Goal: Task Accomplishment & Management: Use online tool/utility

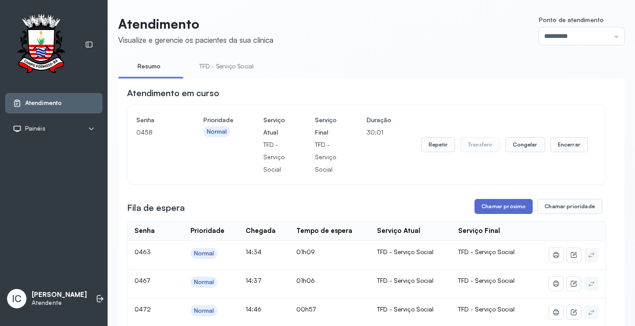
click at [497, 207] on button "Chamar próximo" at bounding box center [503, 206] width 58 height 15
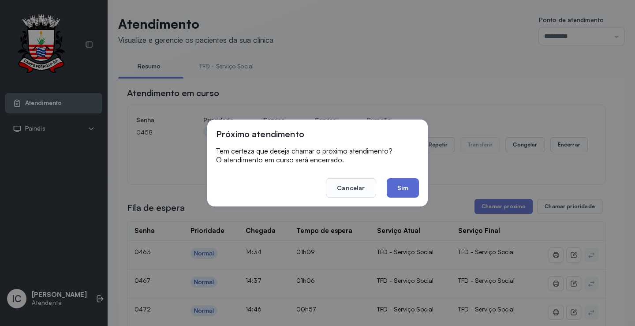
click at [395, 187] on button "Sim" at bounding box center [403, 187] width 32 height 19
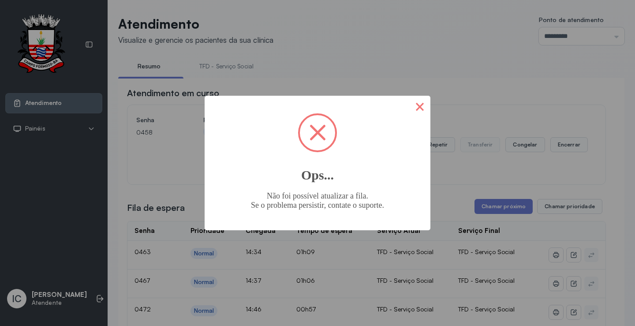
click at [417, 105] on button "×" at bounding box center [419, 106] width 21 height 21
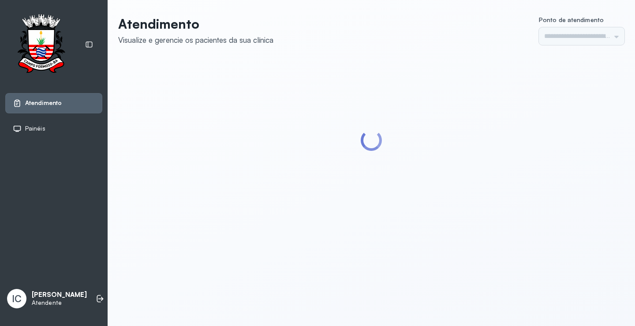
type input "*********"
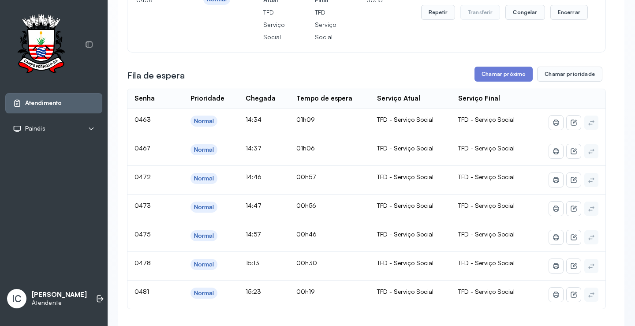
scroll to position [88, 0]
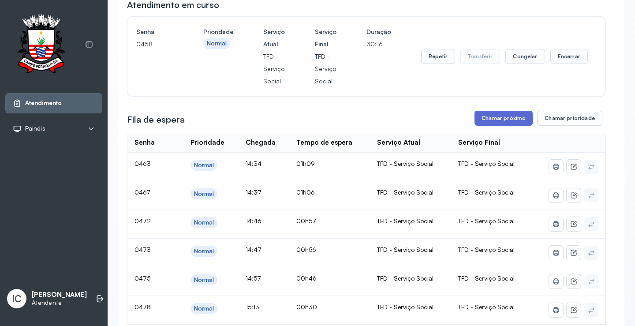
click at [490, 122] on button "Chamar próximo" at bounding box center [503, 118] width 58 height 15
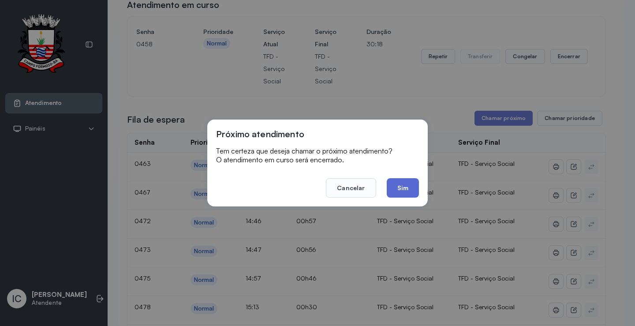
click at [411, 185] on button "Sim" at bounding box center [403, 187] width 32 height 19
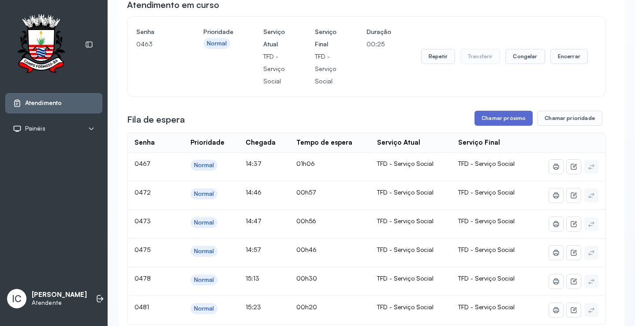
click at [515, 118] on button "Chamar próximo" at bounding box center [503, 118] width 58 height 15
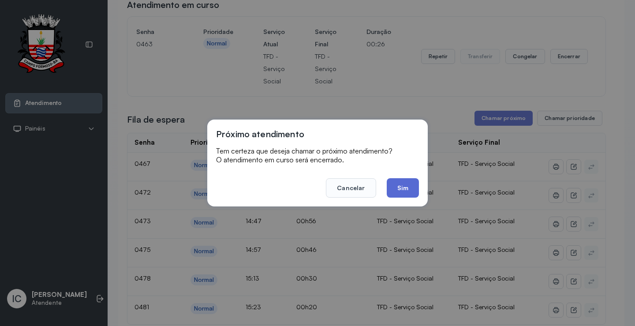
click at [405, 190] on button "Sim" at bounding box center [403, 187] width 32 height 19
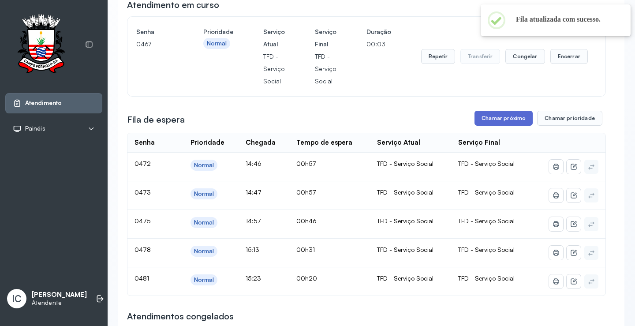
click at [493, 121] on button "Chamar próximo" at bounding box center [503, 118] width 58 height 15
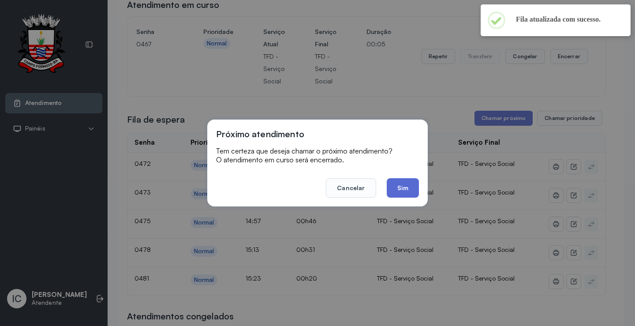
click at [403, 187] on button "Sim" at bounding box center [403, 187] width 32 height 19
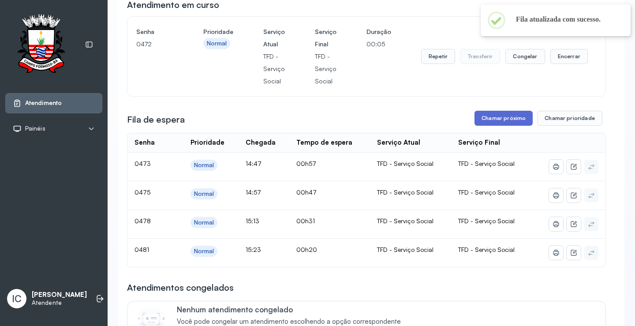
click at [514, 120] on button "Chamar próximo" at bounding box center [503, 118] width 58 height 15
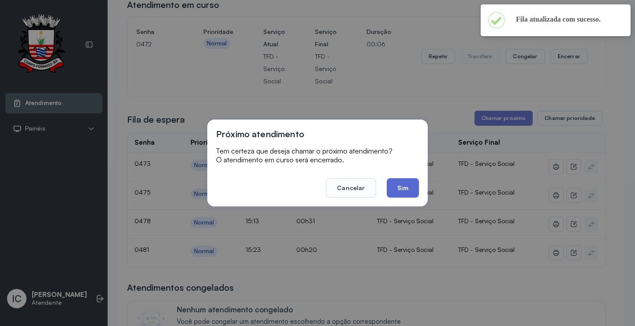
click at [405, 188] on button "Sim" at bounding box center [403, 187] width 32 height 19
